Goal: Task Accomplishment & Management: Use online tool/utility

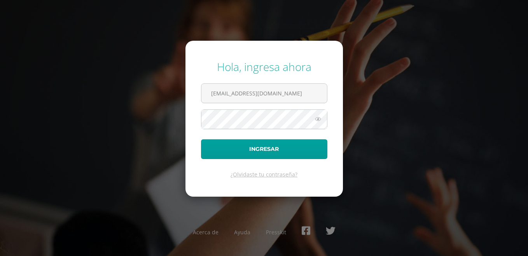
type input "[EMAIL_ADDRESS][DOMAIN_NAME]"
click at [201, 139] on button "Ingresar" at bounding box center [264, 149] width 126 height 20
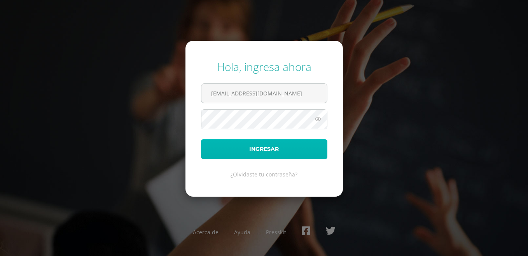
click at [264, 153] on button "Ingresar" at bounding box center [264, 149] width 126 height 20
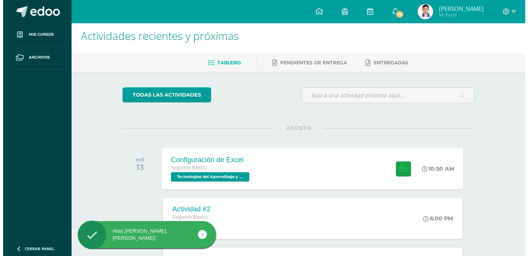
scroll to position [39, 0]
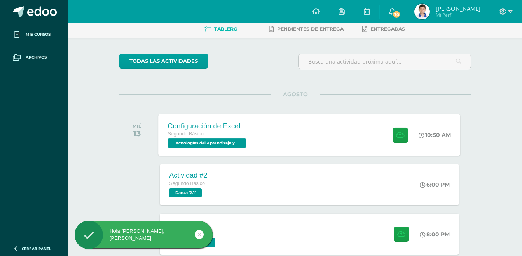
click at [369, 124] on div "Configuración de Excel Segundo Básico Tecnologías del Aprendizaje y la Comunica…" at bounding box center [310, 135] width 302 height 42
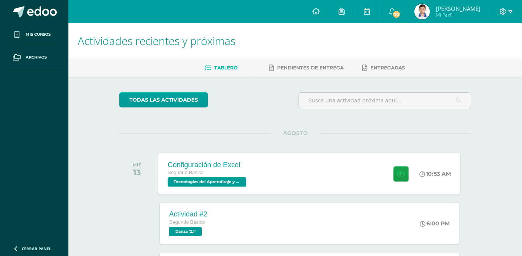
click at [378, 172] on div "Configuración de Excel Segundo Básico Tecnologías del Aprendizaje y la Comunica…" at bounding box center [310, 174] width 302 height 42
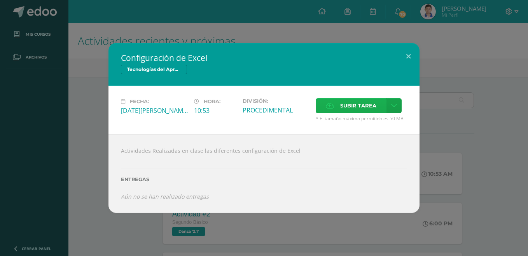
click at [331, 106] on icon at bounding box center [330, 105] width 8 height 5
click at [0, 0] on input "Subir tarea" at bounding box center [0, 0] width 0 height 0
click at [357, 110] on span "Subir tarea" at bounding box center [358, 106] width 36 height 14
click at [0, 0] on input "Subir tarea" at bounding box center [0, 0] width 0 height 0
